Goal: Task Accomplishment & Management: Manage account settings

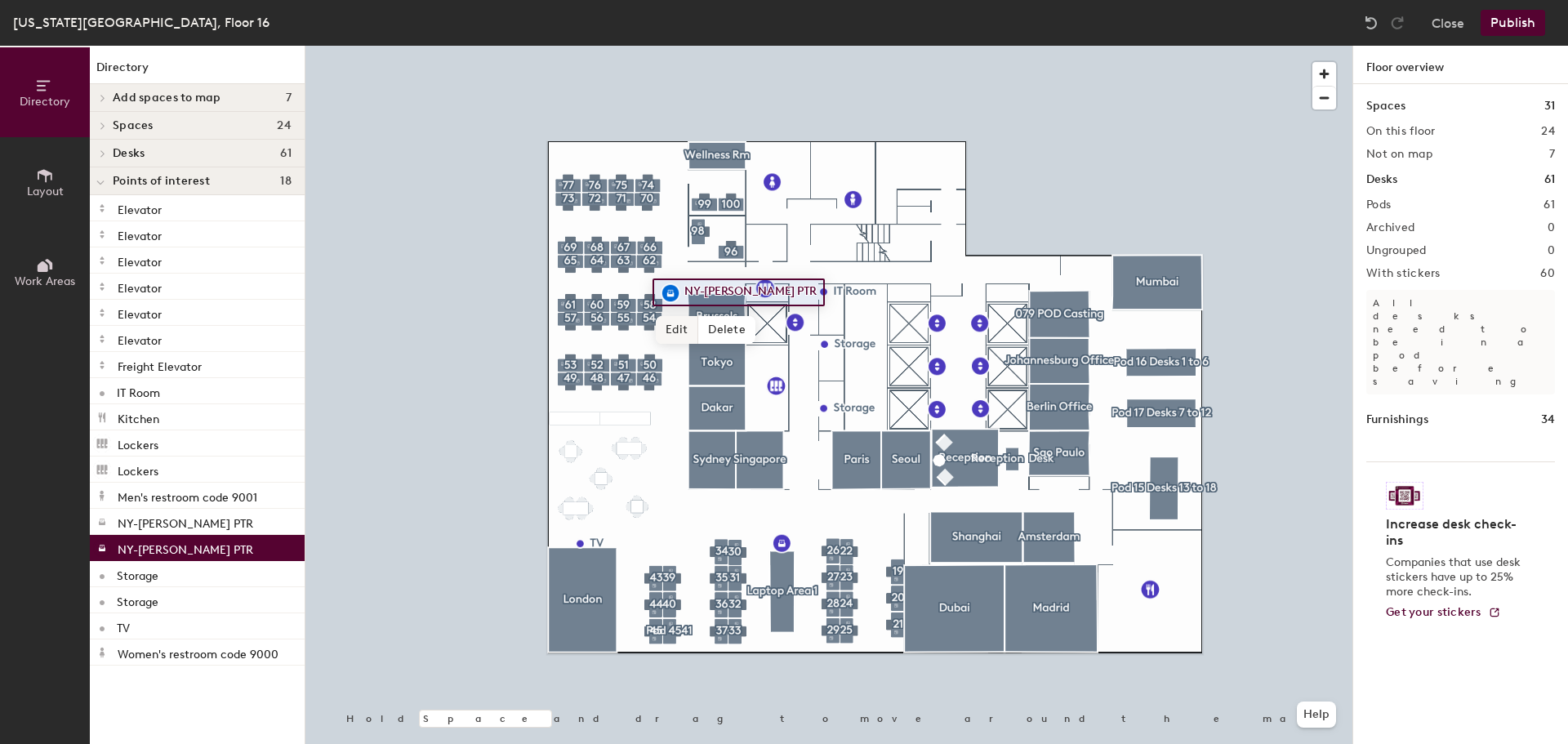
click at [675, 324] on span "Edit" at bounding box center [676, 330] width 42 height 28
click at [735, 327] on span "Done" at bounding box center [719, 330] width 48 height 28
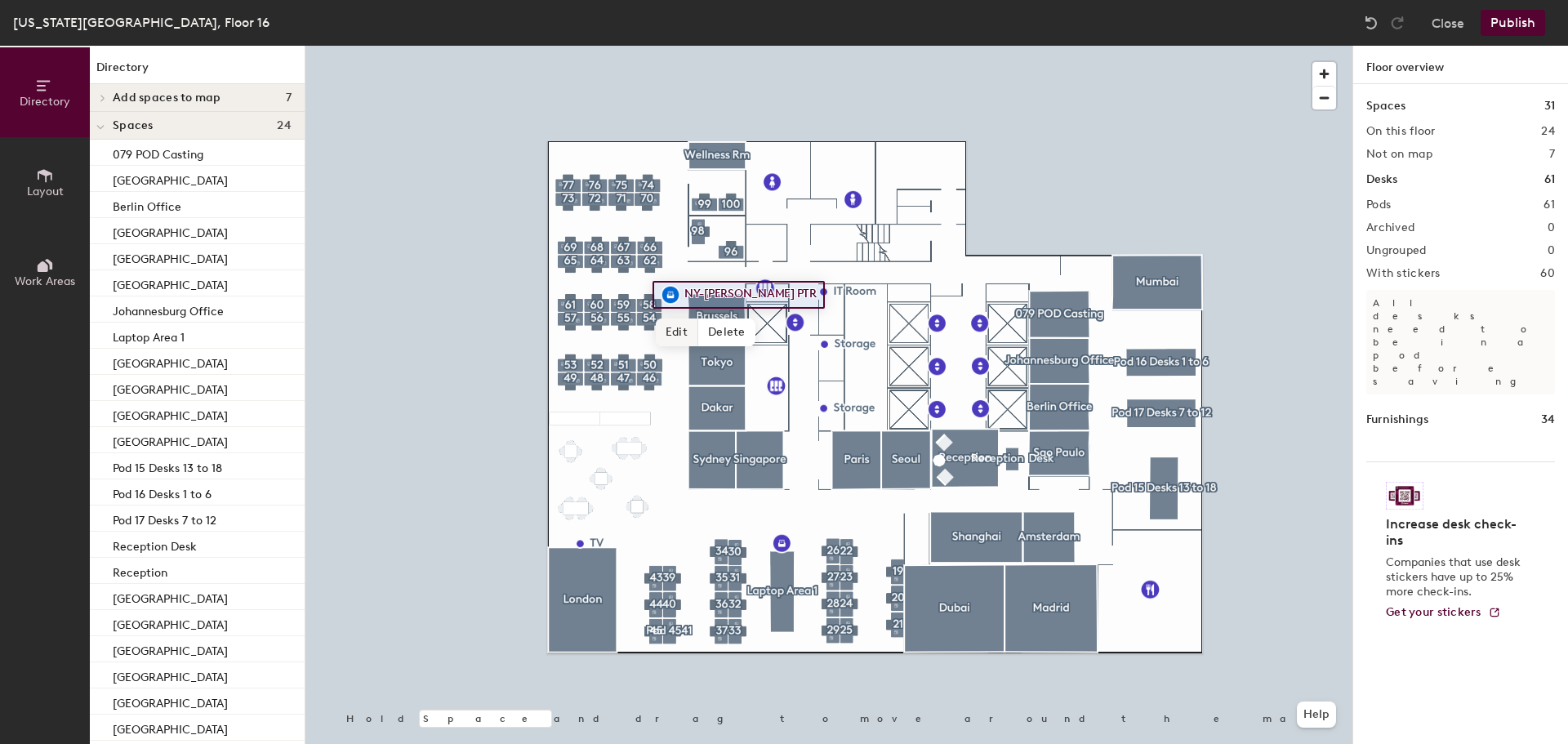
click at [673, 327] on span "Edit" at bounding box center [676, 332] width 42 height 28
click at [675, 289] on img at bounding box center [670, 295] width 20 height 20
click at [676, 289] on img at bounding box center [670, 295] width 20 height 20
click at [734, 335] on span "Delete" at bounding box center [727, 332] width 57 height 28
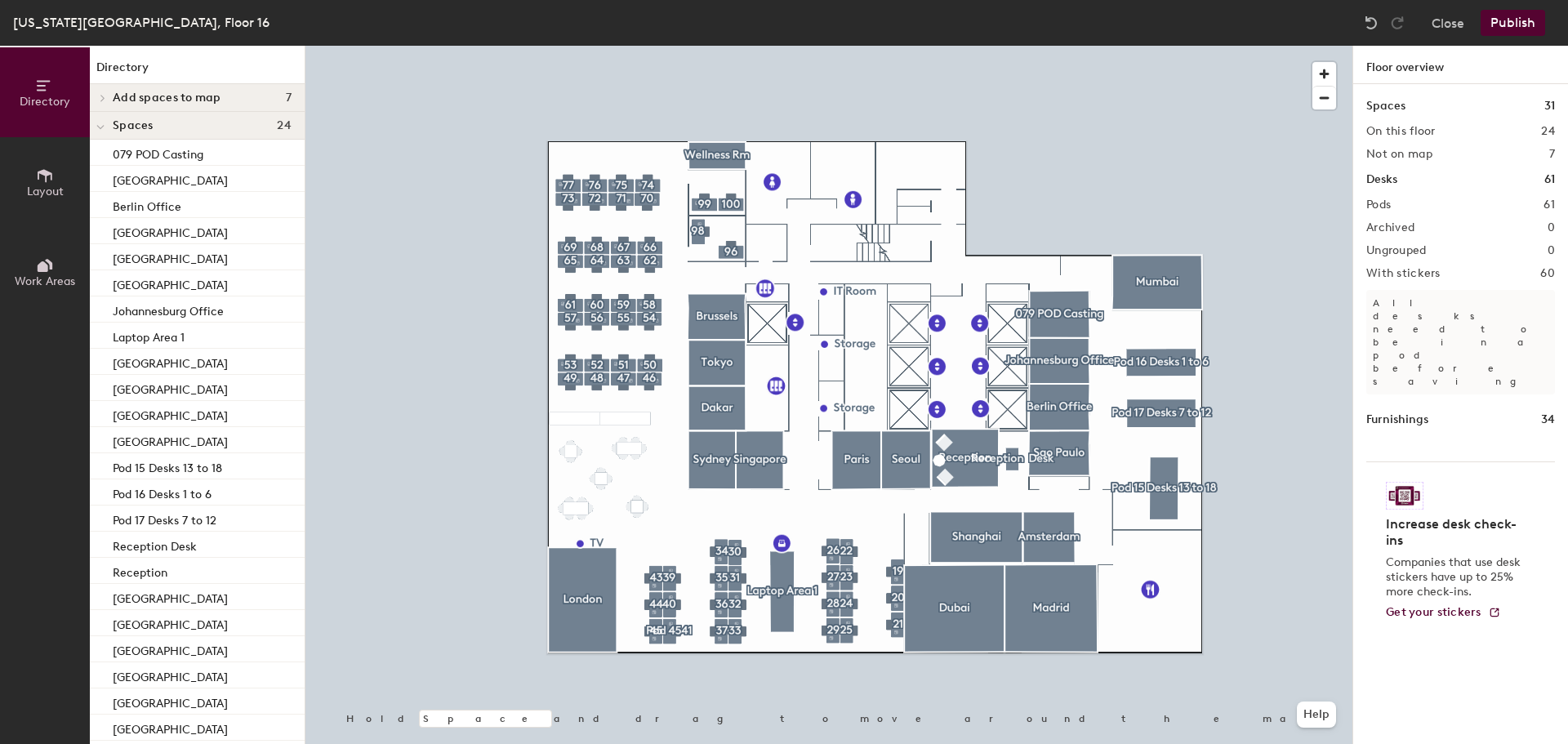
click at [57, 177] on button "Layout" at bounding box center [44, 182] width 89 height 89
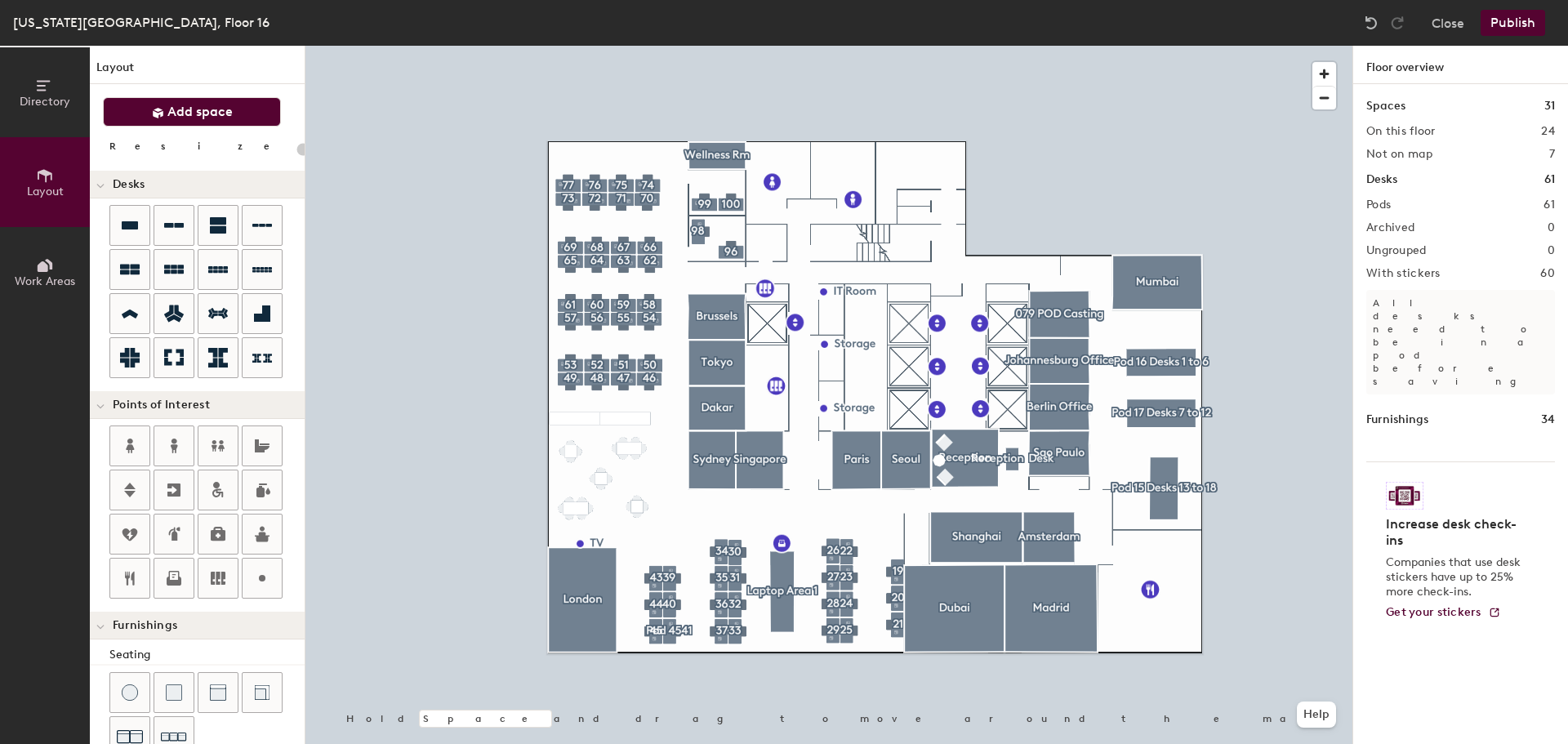
click at [172, 111] on span "Add space" at bounding box center [199, 112] width 66 height 17
click at [174, 575] on icon at bounding box center [174, 576] width 11 height 10
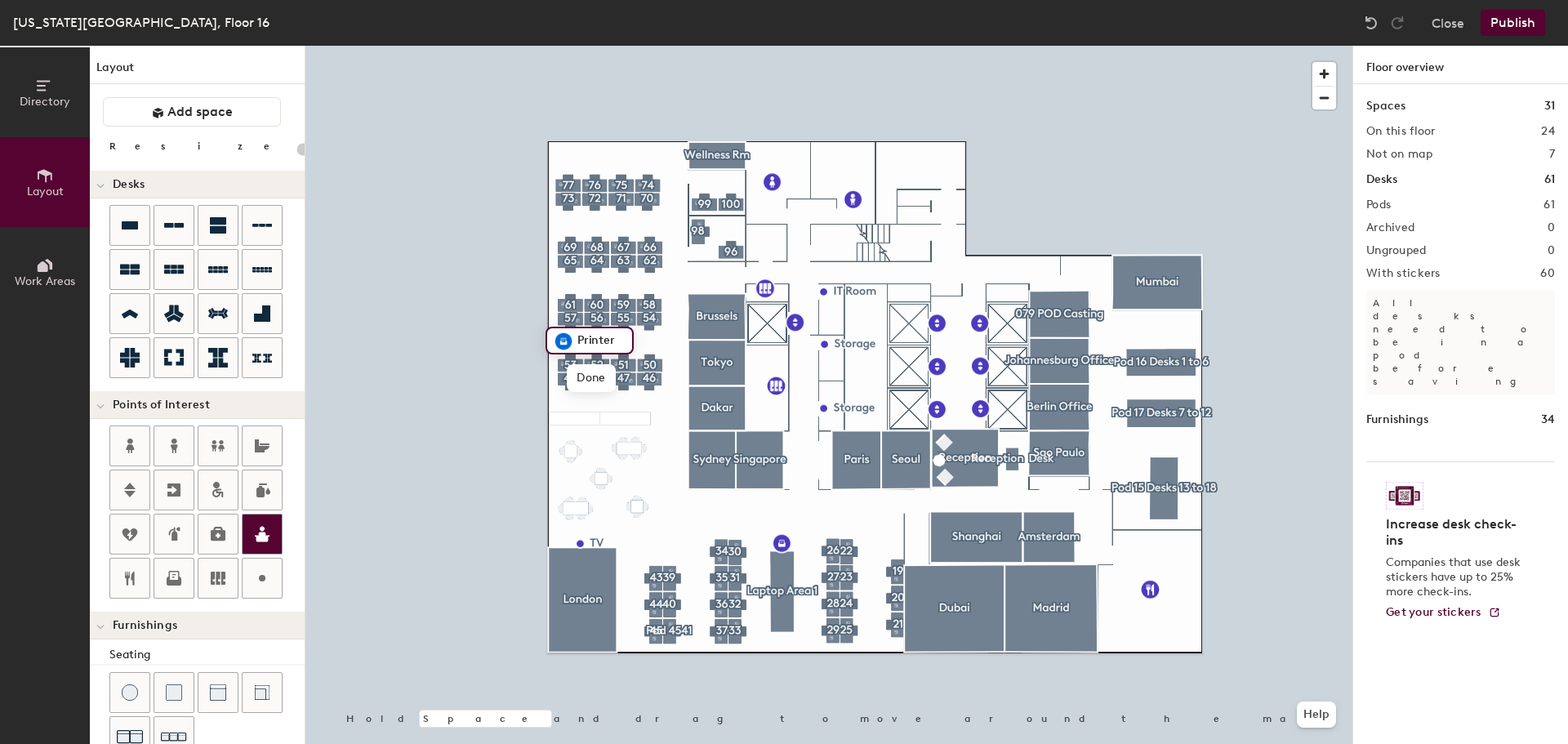
type input "20"
click at [622, 341] on input "Printer" at bounding box center [599, 340] width 52 height 23
type input "P"
type input "NY-Gracie"
type input "20"
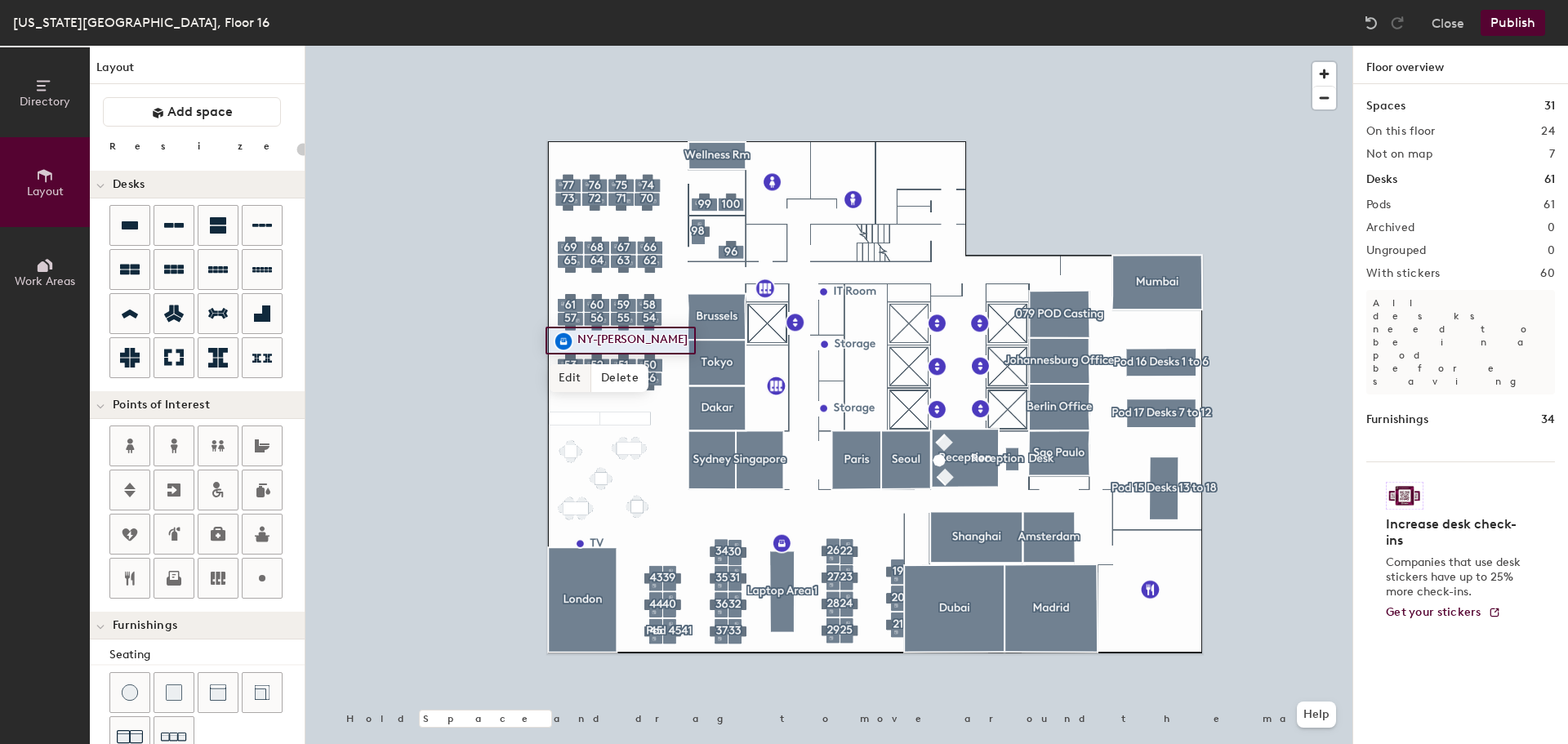
click at [566, 377] on span "Edit" at bounding box center [570, 378] width 42 height 28
type input "NY-[PERSON_NAME] PTR"
click at [604, 373] on span "Done" at bounding box center [612, 378] width 48 height 28
click at [1526, 22] on button "Publish" at bounding box center [1513, 23] width 65 height 27
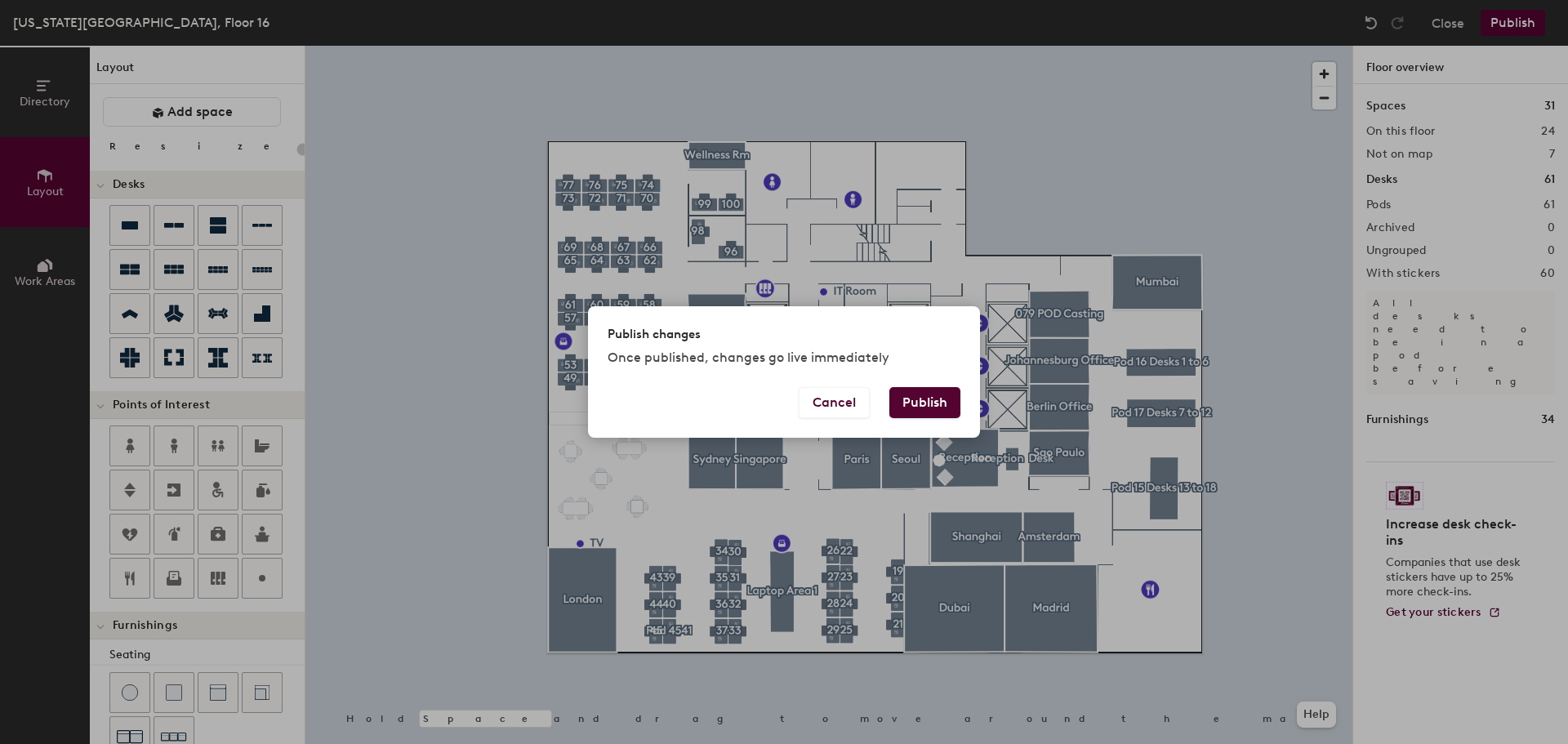
click at [903, 402] on button "Publish" at bounding box center [924, 403] width 71 height 31
type input "20"
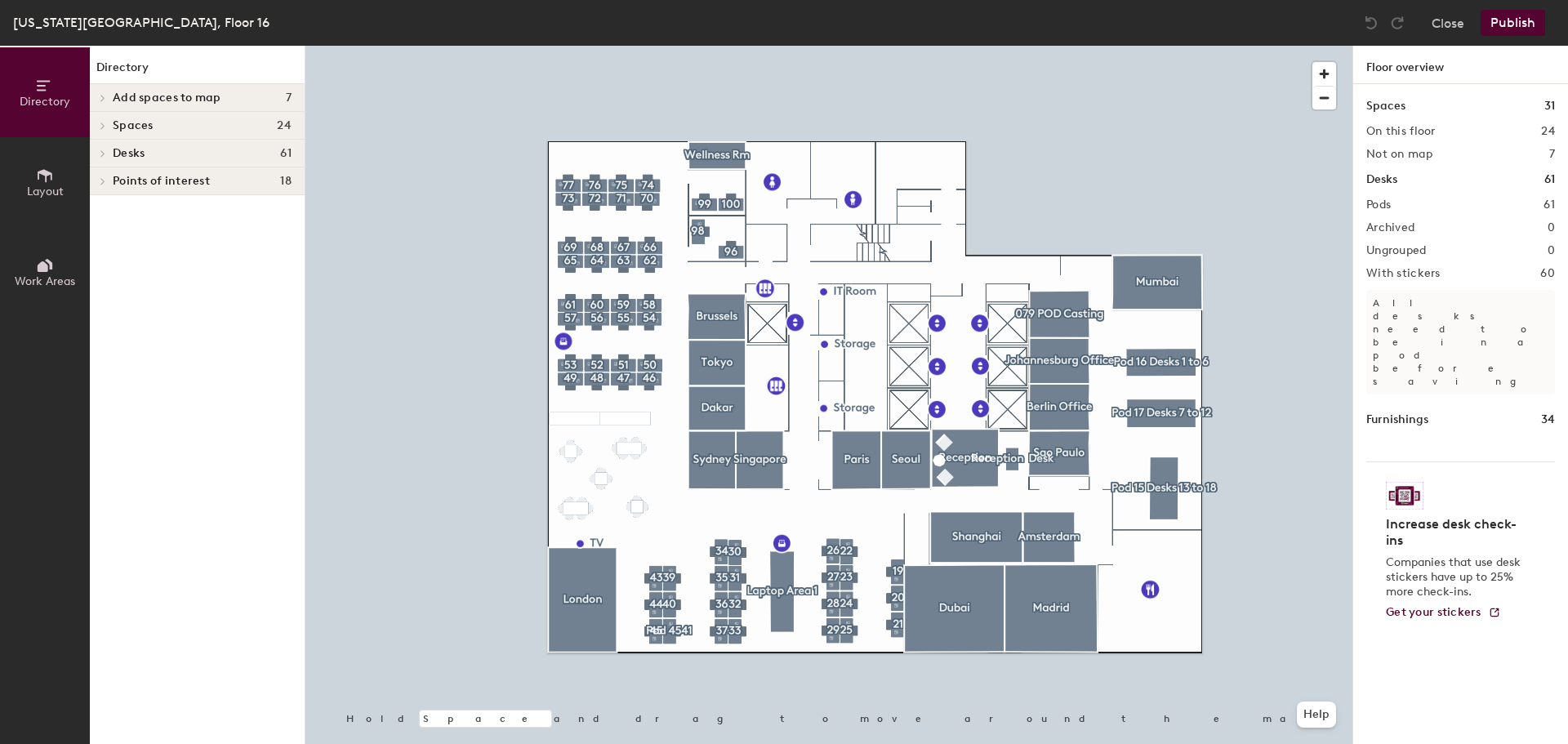
click at [99, 185] on icon at bounding box center [102, 181] width 7 height 8
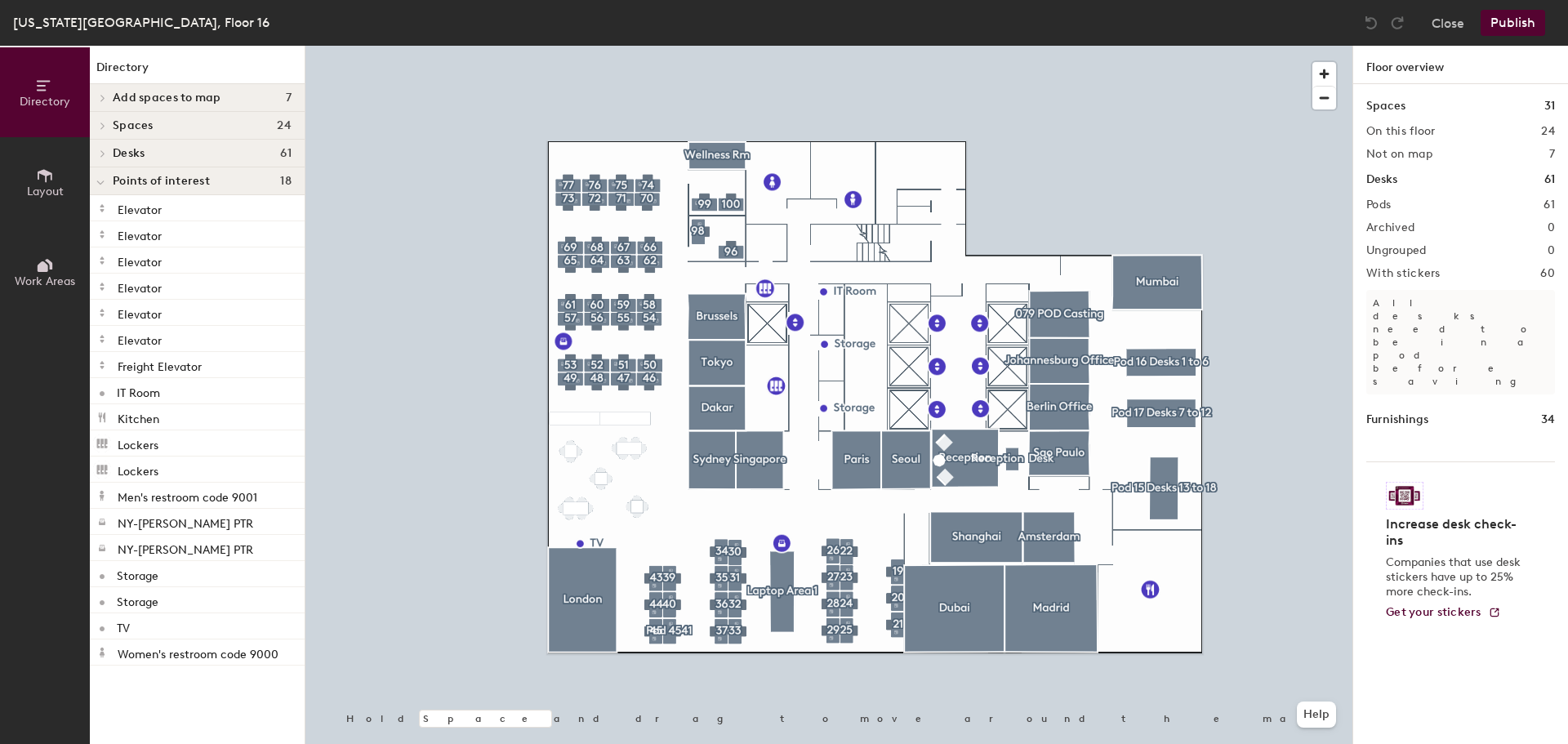
click at [102, 99] on icon at bounding box center [102, 98] width 7 height 8
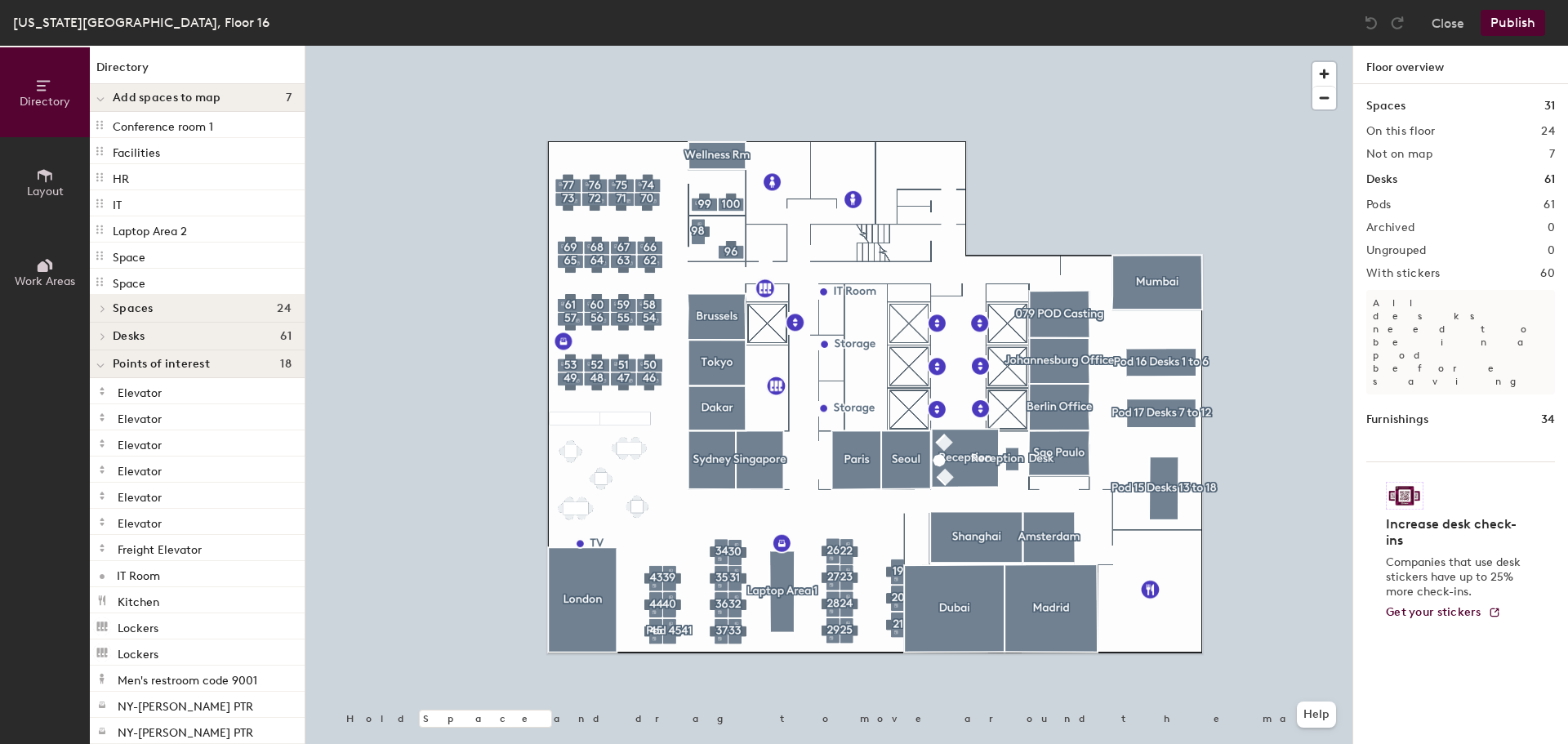
click at [48, 174] on icon at bounding box center [44, 175] width 15 height 13
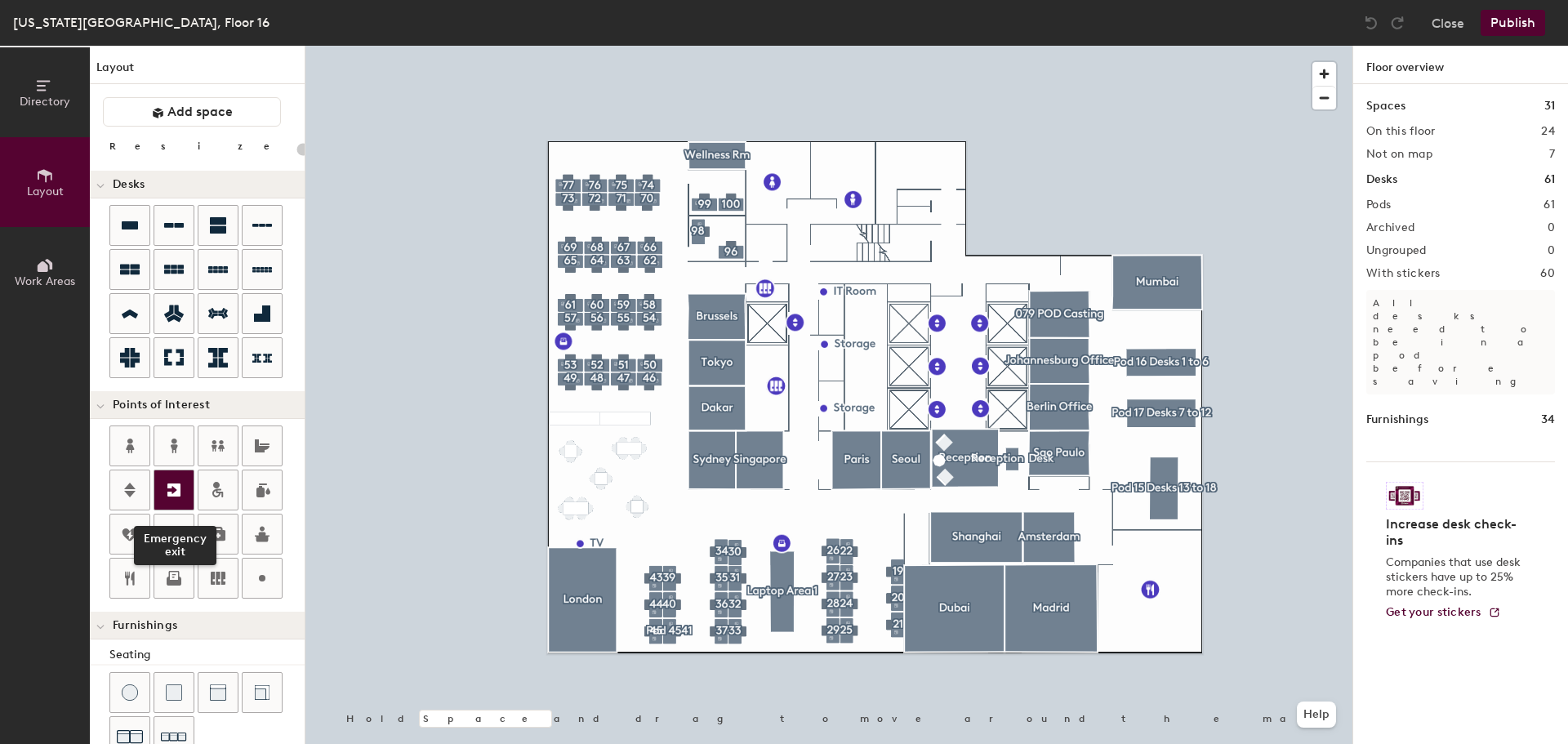
click at [172, 492] on icon at bounding box center [173, 489] width 13 height 13
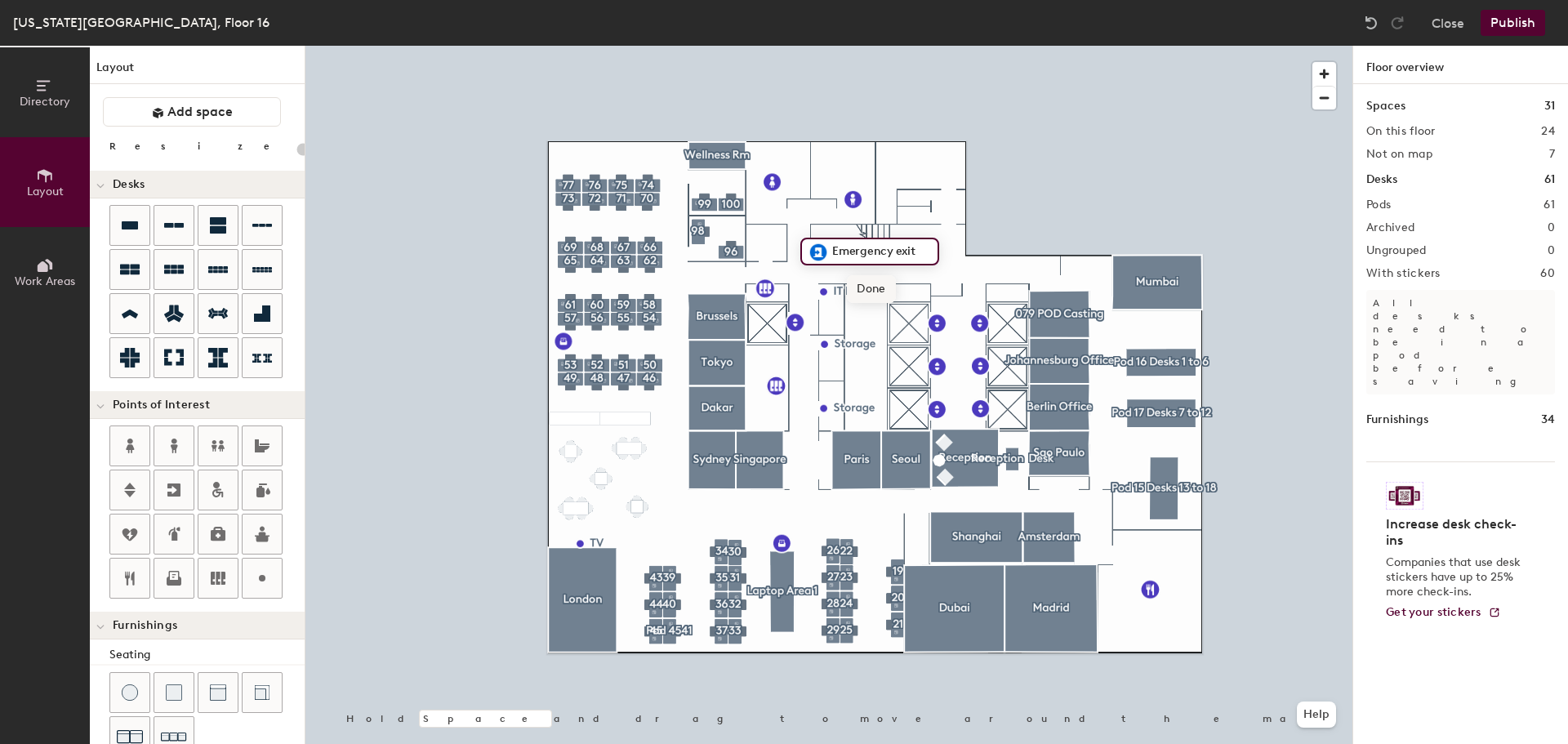
click at [860, 284] on span "Done" at bounding box center [870, 289] width 48 height 28
click at [1501, 18] on button "Publish" at bounding box center [1513, 23] width 65 height 27
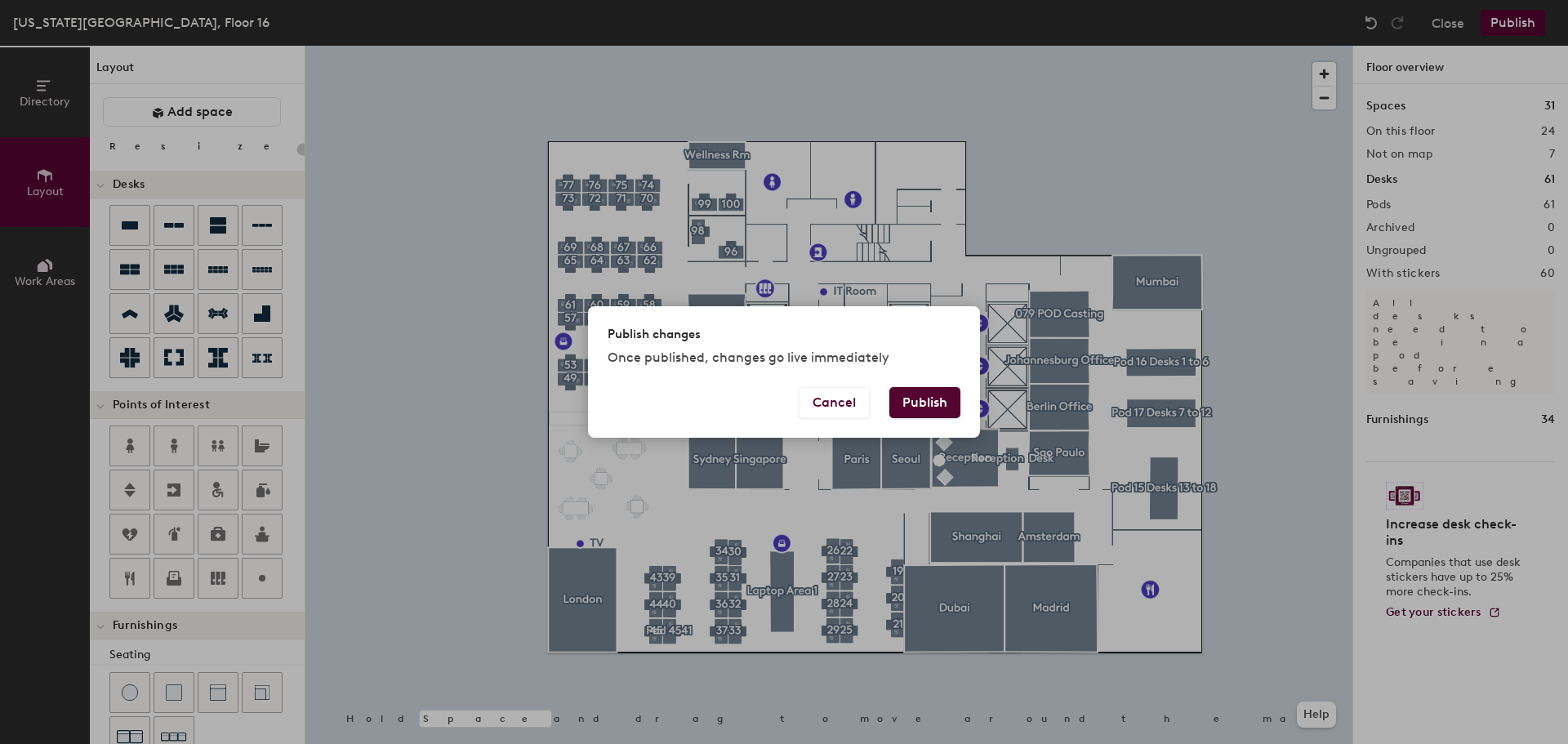
click at [941, 399] on button "Publish" at bounding box center [924, 403] width 71 height 31
type input "20"
